Goal: Task Accomplishment & Management: Use online tool/utility

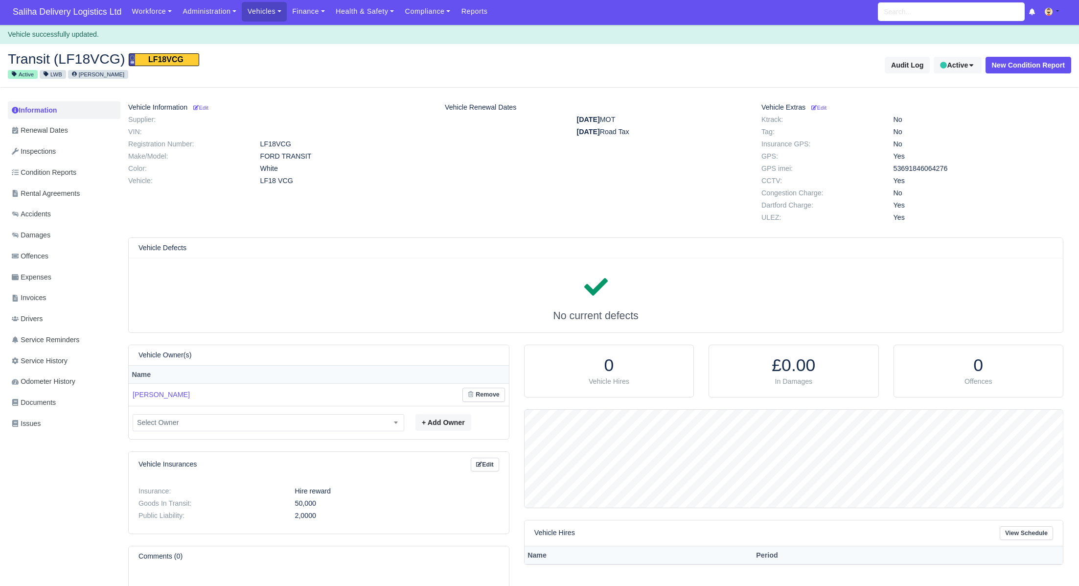
scroll to position [97, 538]
click at [59, 13] on span "Saliha Delivery Logistics Ltd" at bounding box center [67, 12] width 118 height 20
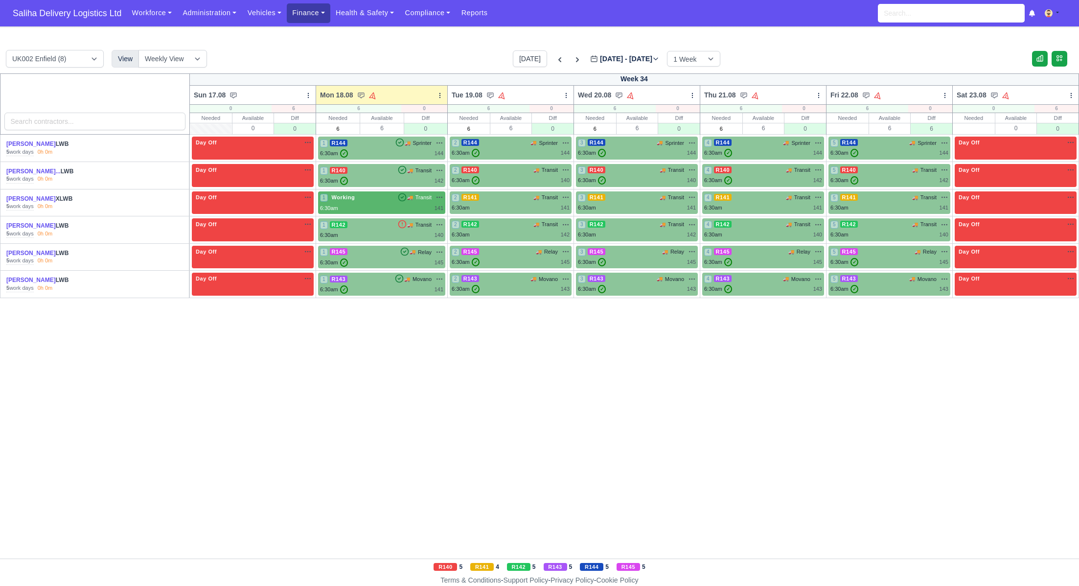
click at [316, 15] on link "Finance" at bounding box center [309, 12] width 44 height 19
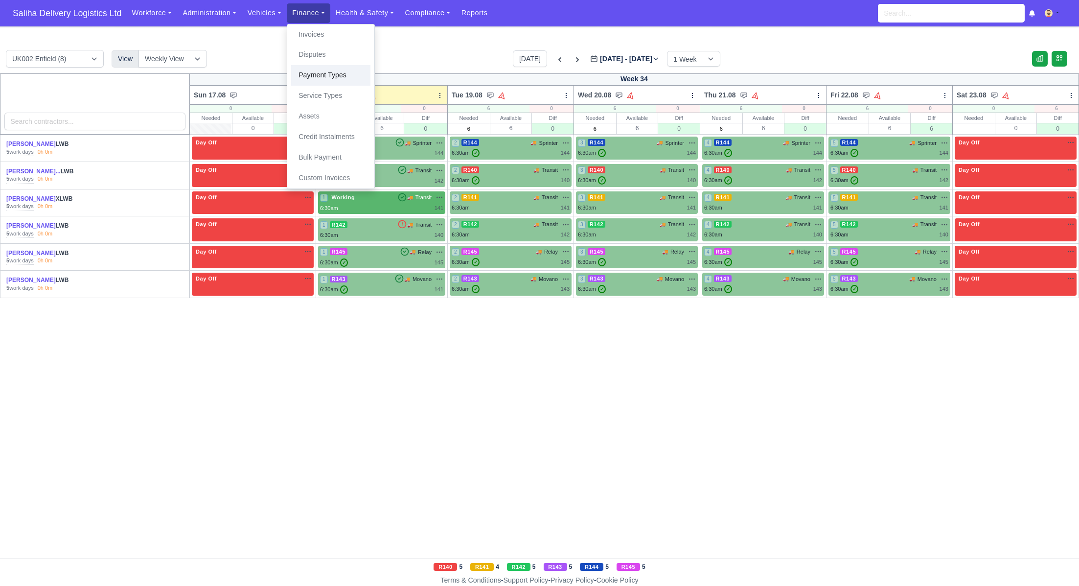
click at [319, 73] on link "Payment Types" at bounding box center [330, 75] width 79 height 21
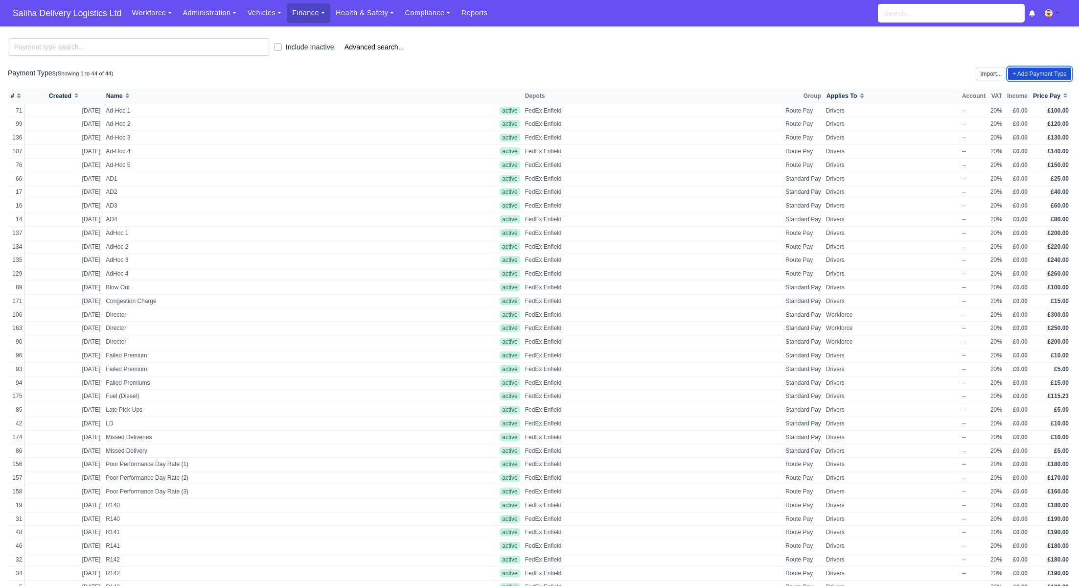
click at [1023, 76] on link "+ Add Payment Type" at bounding box center [1039, 74] width 63 height 13
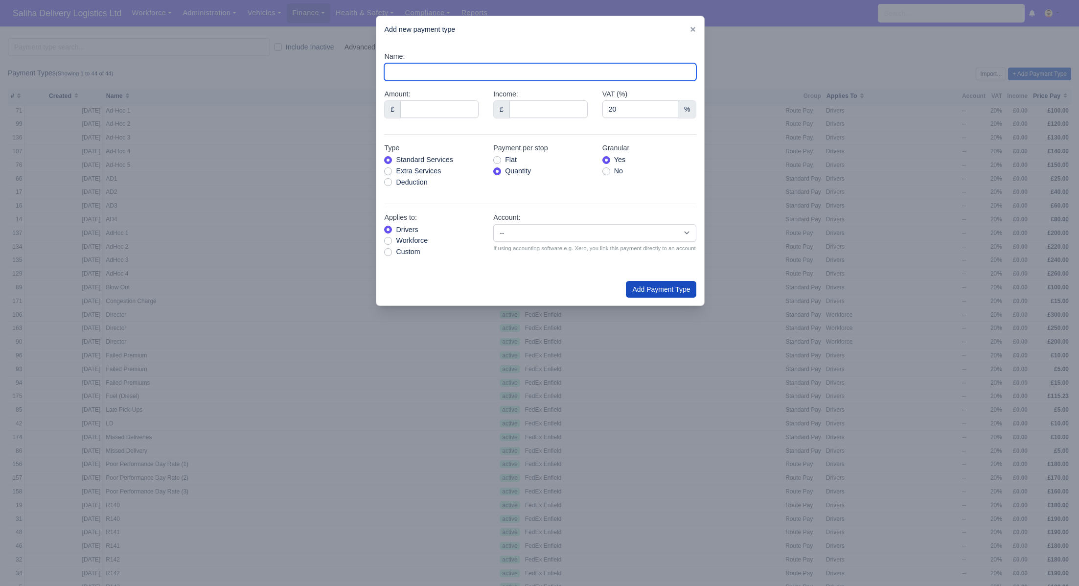
click at [412, 74] on input "Name:" at bounding box center [540, 72] width 312 height 18
type input "Fuel Card"
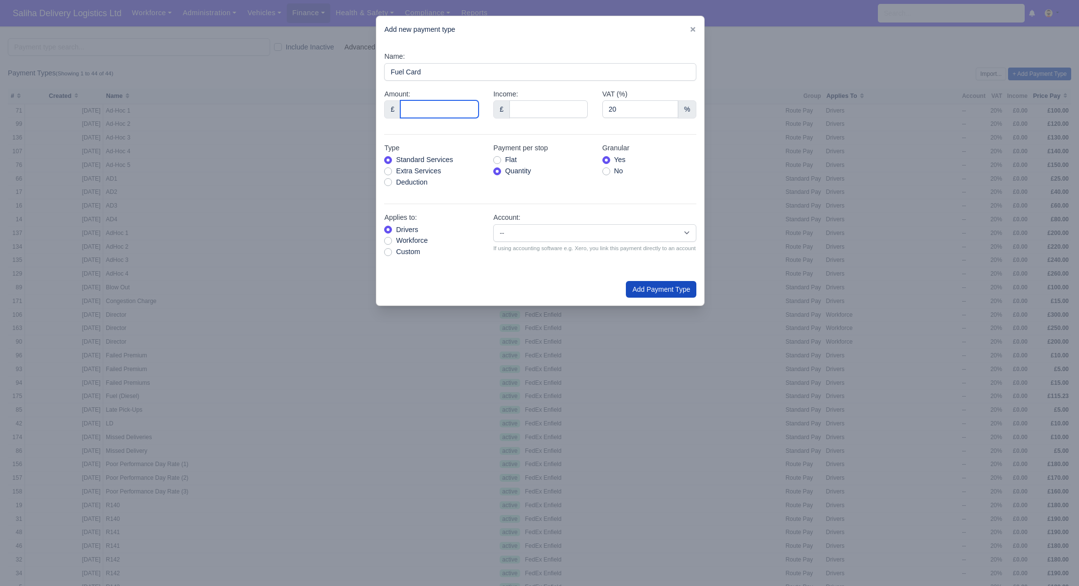
click at [432, 106] on input "Amount:" at bounding box center [439, 109] width 78 height 18
type input "131.65"
drag, startPoint x: 388, startPoint y: 180, endPoint x: 474, endPoint y: 215, distance: 92.6
click at [396, 180] on label "Deduction" at bounding box center [411, 182] width 31 height 11
click at [388, 180] on input "Deduction" at bounding box center [388, 181] width 8 height 8
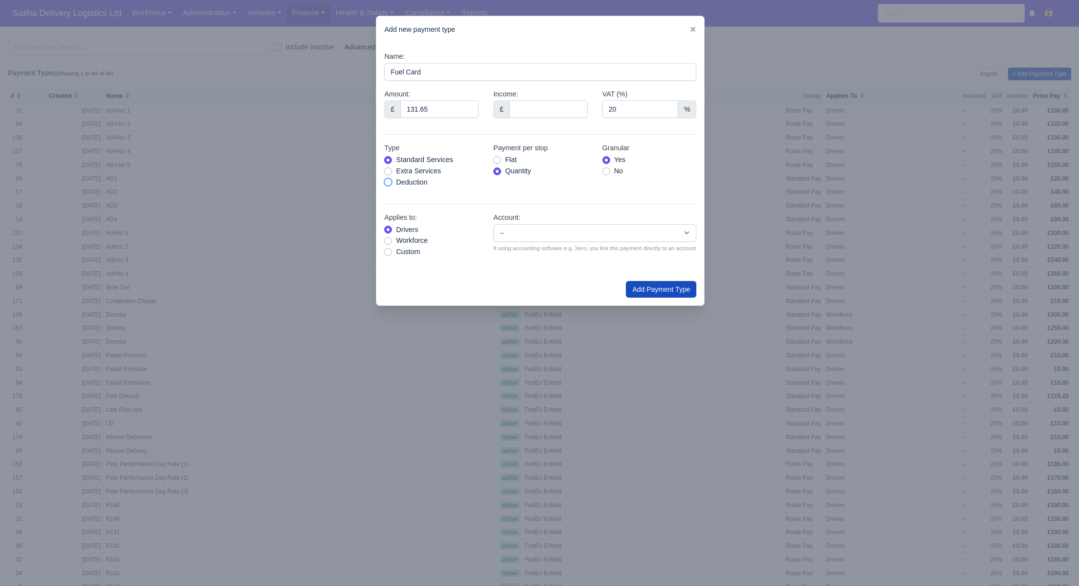
radio input "true"
click at [678, 294] on button "Add Payment Type" at bounding box center [661, 289] width 70 height 17
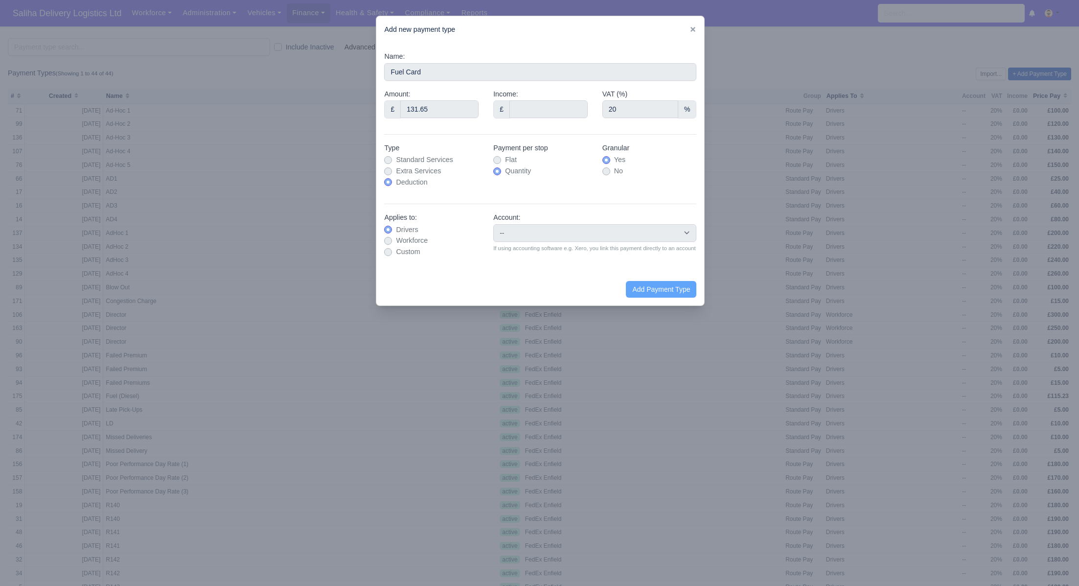
type input "0"
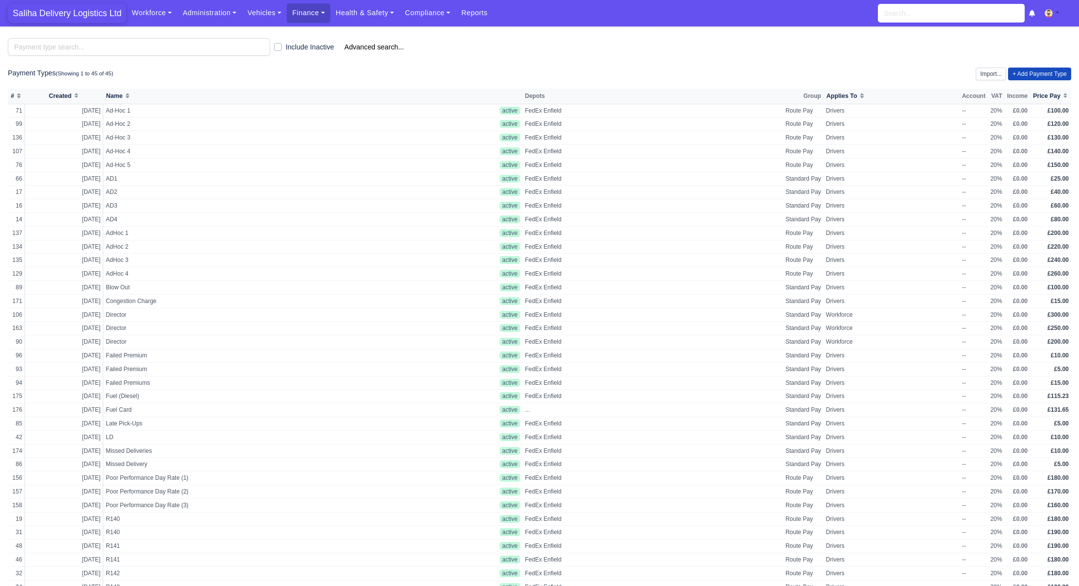
click at [88, 13] on span "Saliha Delivery Logistics Ltd" at bounding box center [67, 13] width 118 height 20
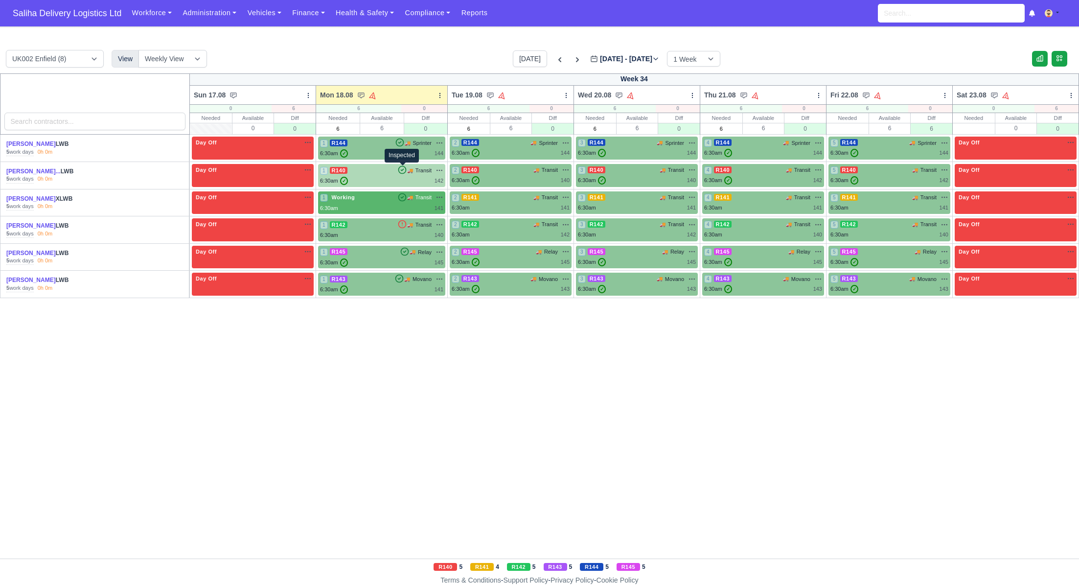
click at [403, 168] on icon at bounding box center [402, 170] width 10 height 10
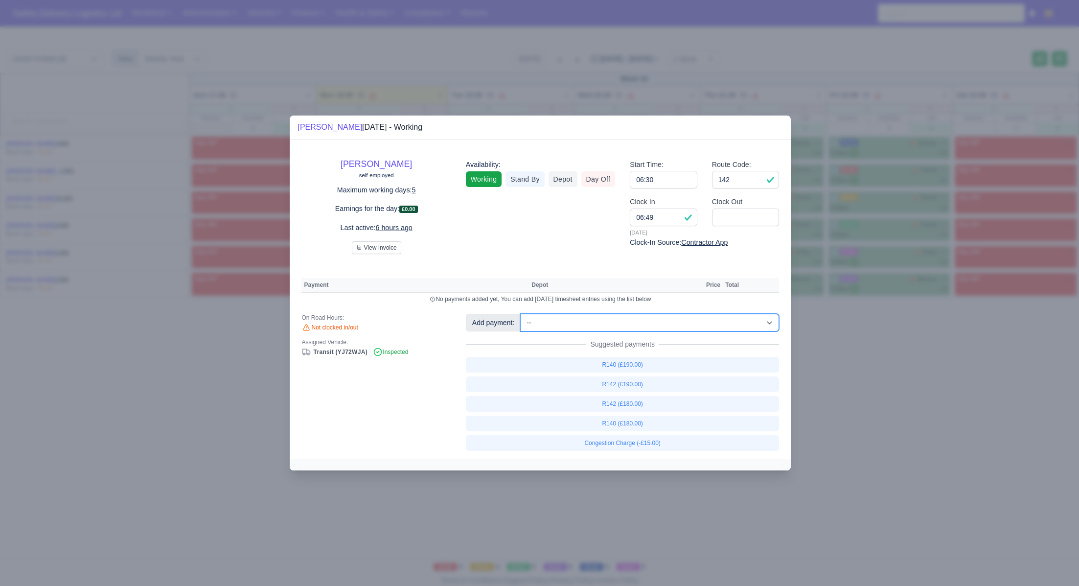
click at [617, 326] on select "-- Ad-Hoc 1 (AD-HO) Ad-Hoc 2 (AD-HO) Ad-Hoc 3 (AD-HO) Ad-Hoc 4 (AD-HO) Ad-Hoc 5…" at bounding box center [649, 323] width 259 height 18
select select "176"
click at [521, 314] on select "-- Ad-Hoc 1 (AD-HO) Ad-Hoc 2 (AD-HO) Ad-Hoc 3 (AD-HO) Ad-Hoc 4 (AD-HO) Ad-Hoc 5…" at bounding box center [649, 323] width 259 height 18
select select "1"
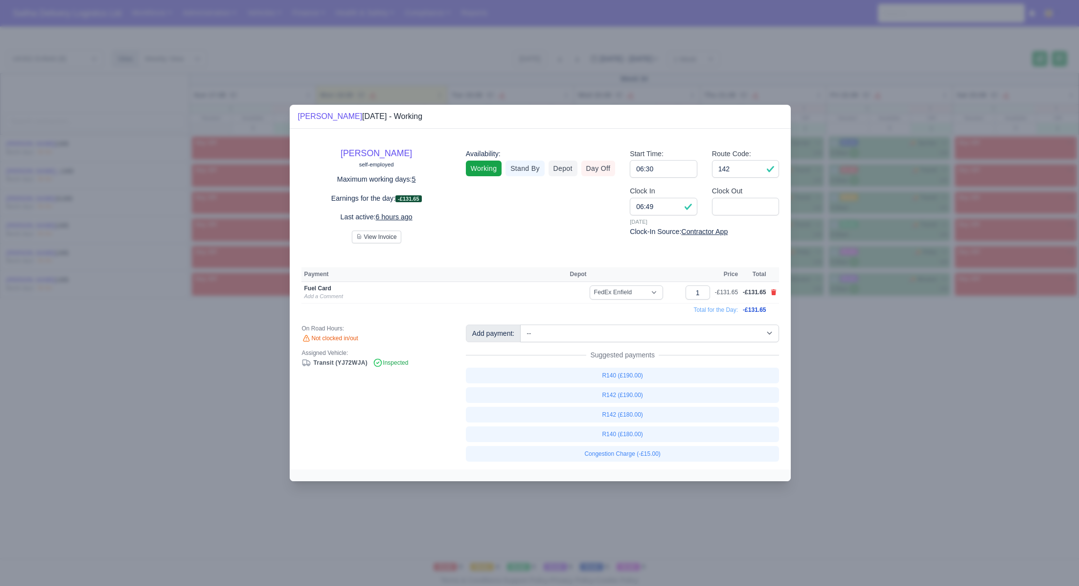
drag, startPoint x: 871, startPoint y: 415, endPoint x: 589, endPoint y: 154, distance: 384.4
click at [871, 415] on div at bounding box center [539, 293] width 1079 height 586
